Goal: Ask a question

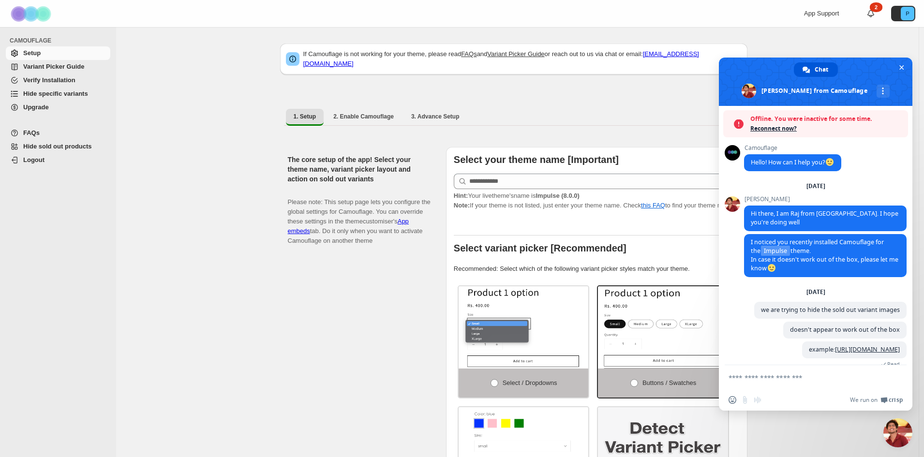
select select "******"
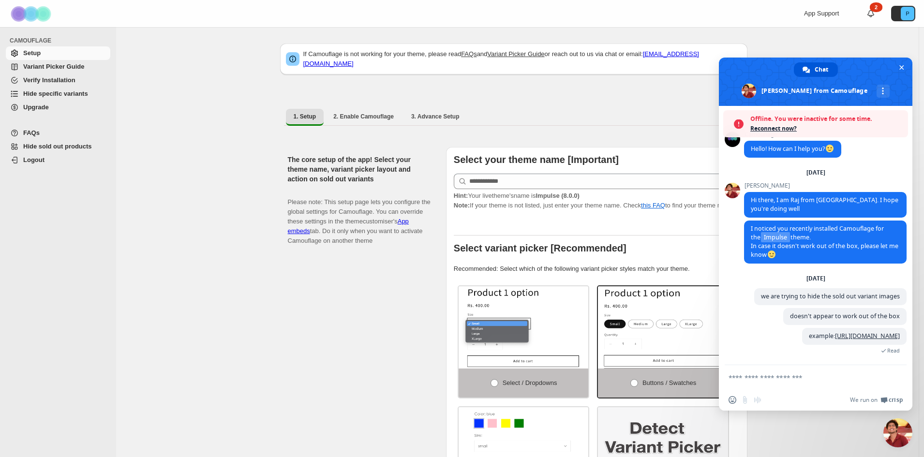
click at [755, 381] on textarea "Compose your message..." at bounding box center [804, 377] width 153 height 9
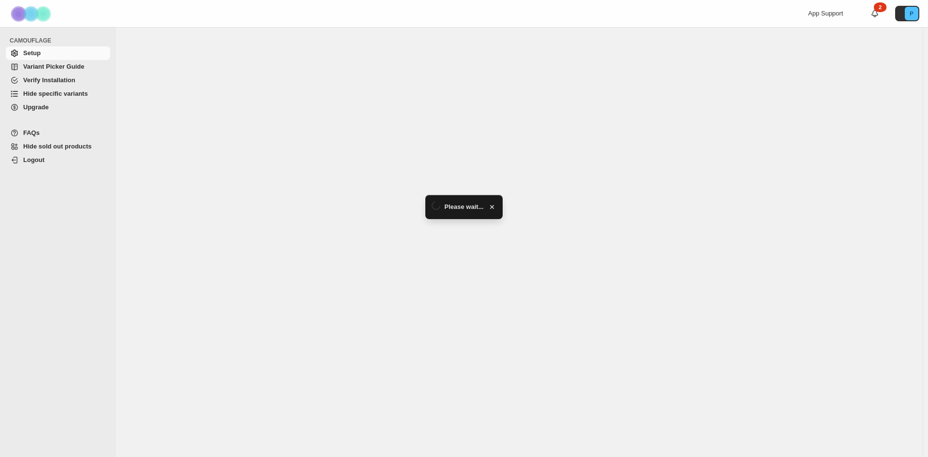
select select "******"
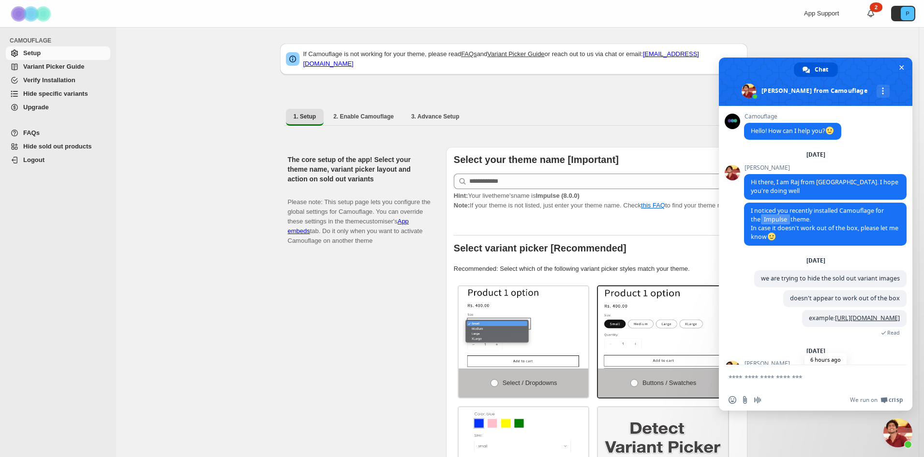
scroll to position [163, 0]
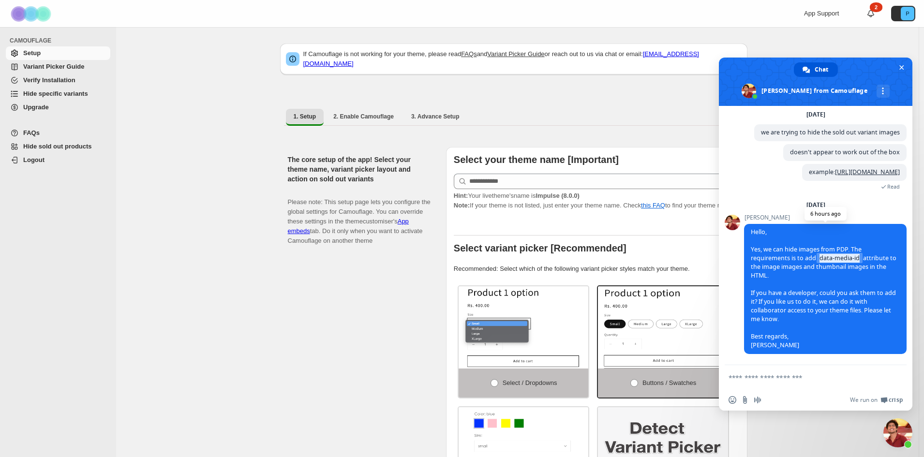
drag, startPoint x: 841, startPoint y: 257, endPoint x: 797, endPoint y: 261, distance: 44.7
click at [816, 261] on span "data-media-id" at bounding box center [839, 258] width 46 height 10
copy span "data-media-id"
click at [807, 378] on textarea "Compose your message..." at bounding box center [804, 377] width 153 height 9
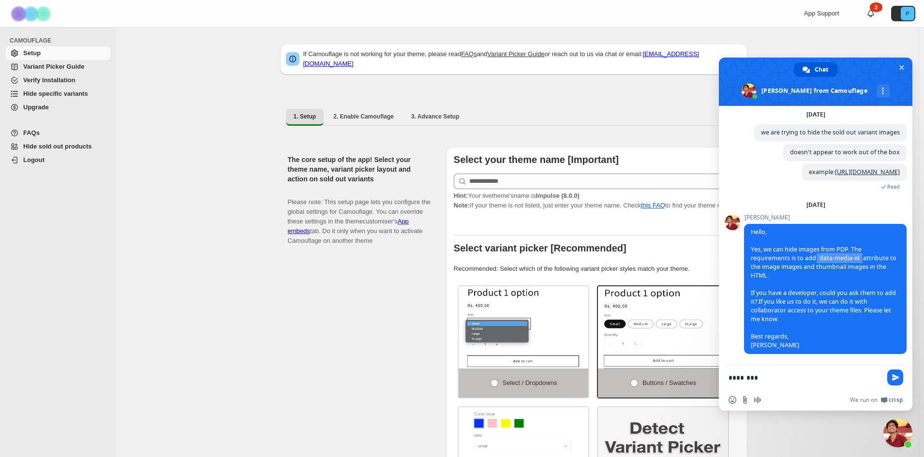
type textarea "*********"
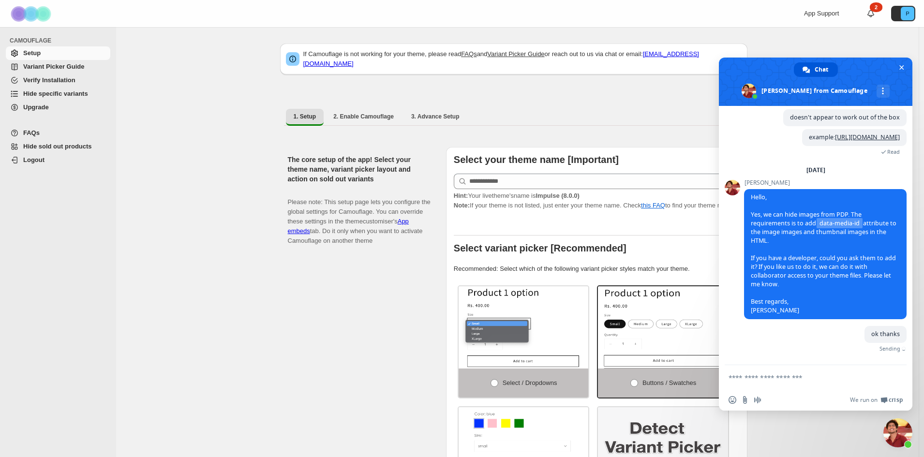
scroll to position [187, 0]
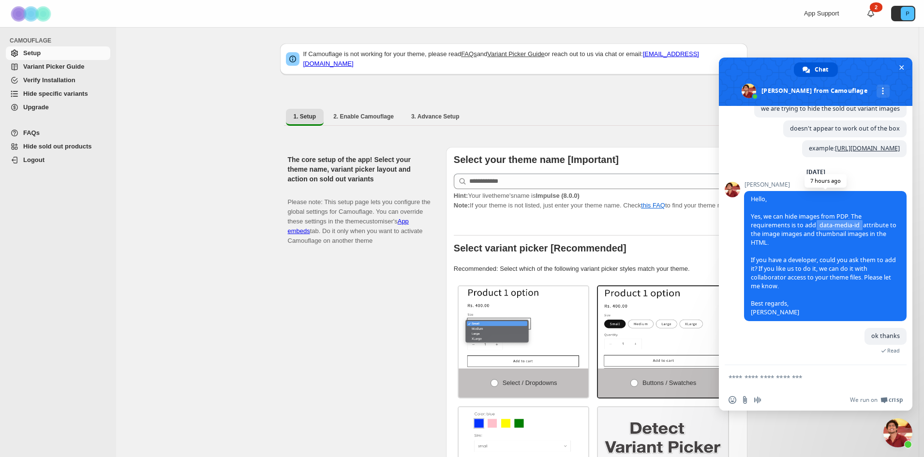
click at [842, 281] on span "Hello, Yes, we can hide images from PDP. The requirements is to add data-media-…" at bounding box center [823, 255] width 146 height 121
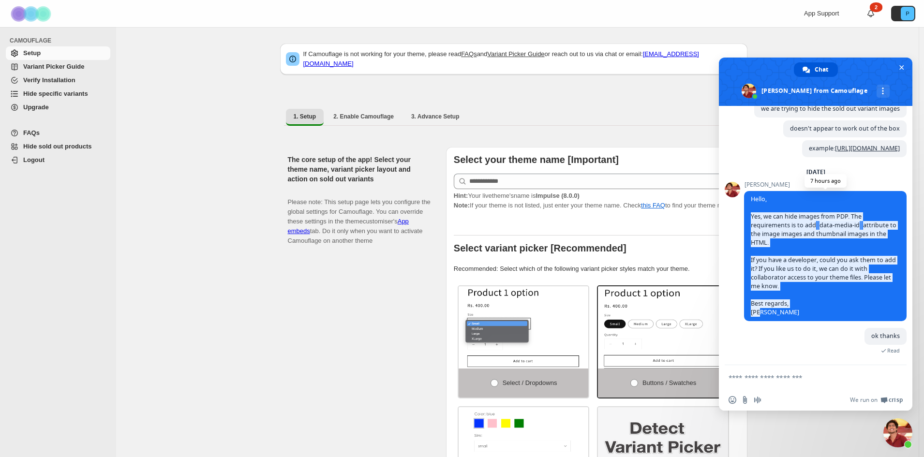
drag, startPoint x: 763, startPoint y: 315, endPoint x: 749, endPoint y: 216, distance: 100.1
click at [749, 216] on span "Hello, Yes, we can hide images from PDP. The requirements is to add data-media-…" at bounding box center [825, 256] width 162 height 130
copy span "Yes, we can hide images from PDP. The requirements is to add data-media-id attr…"
click at [799, 244] on span "Hello, Yes, we can hide images from PDP. The requirements is to add data-media-…" at bounding box center [825, 256] width 162 height 130
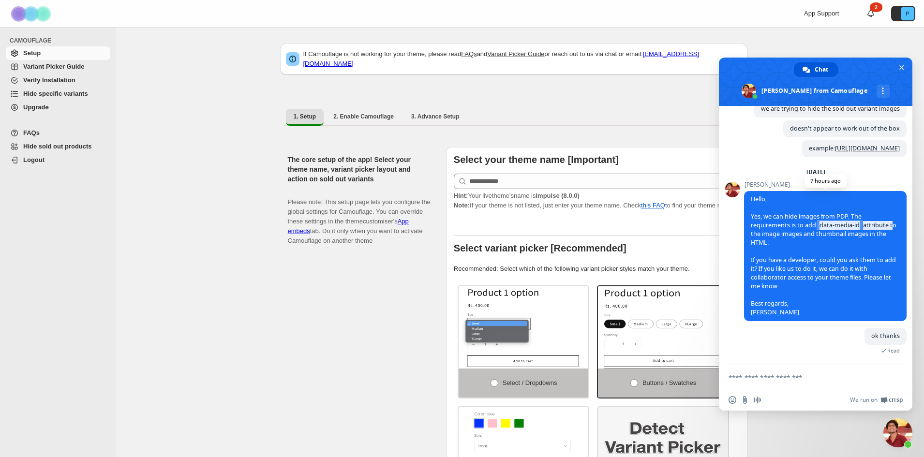
drag, startPoint x: 870, startPoint y: 227, endPoint x: 795, endPoint y: 226, distance: 75.0
click at [795, 226] on span "Hello, Yes, we can hide images from PDP. The requirements is to add data-media-…" at bounding box center [823, 255] width 146 height 121
copy span "data-media-id attribute"
